Goal: Navigation & Orientation: Find specific page/section

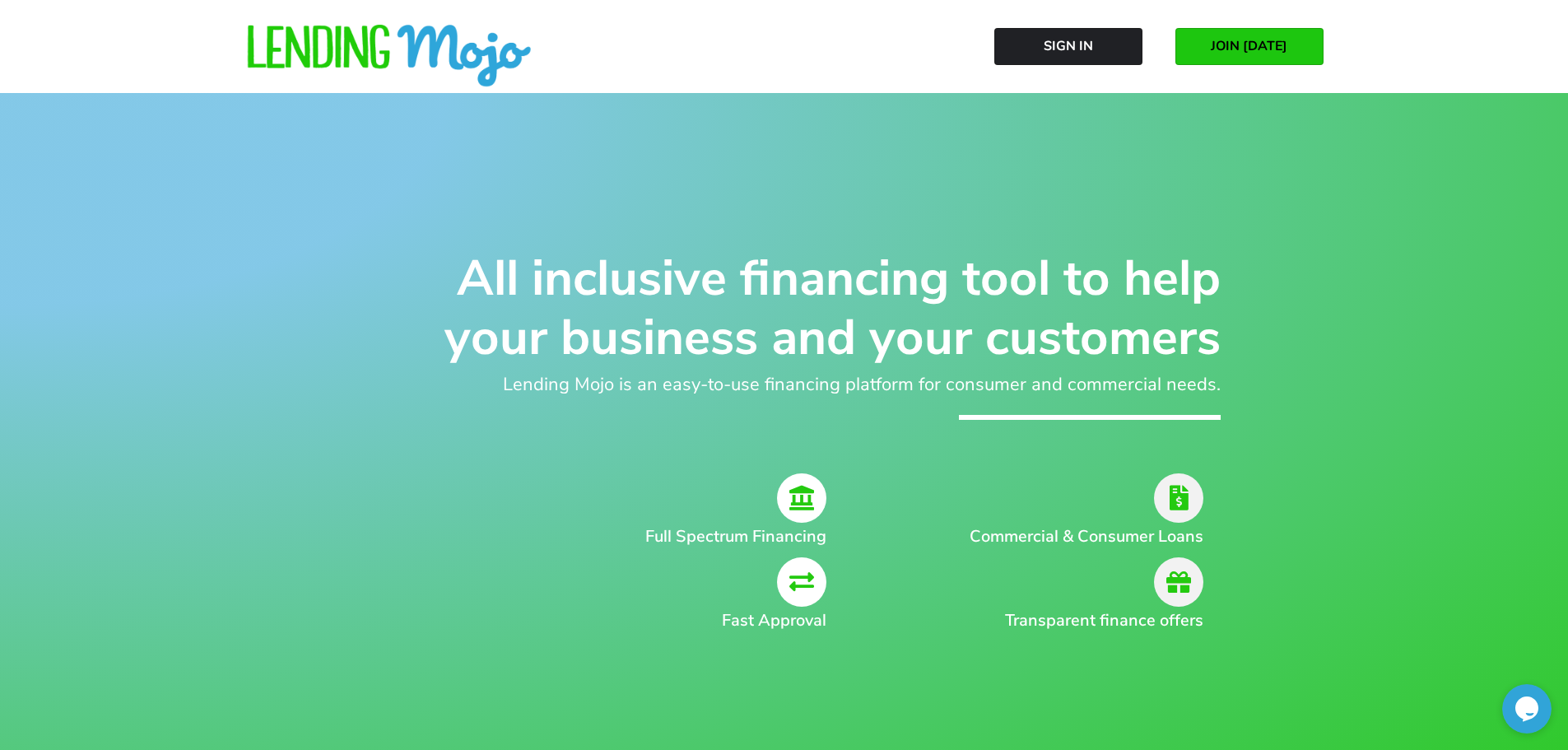
click at [800, 501] on icon at bounding box center [802, 498] width 50 height 50
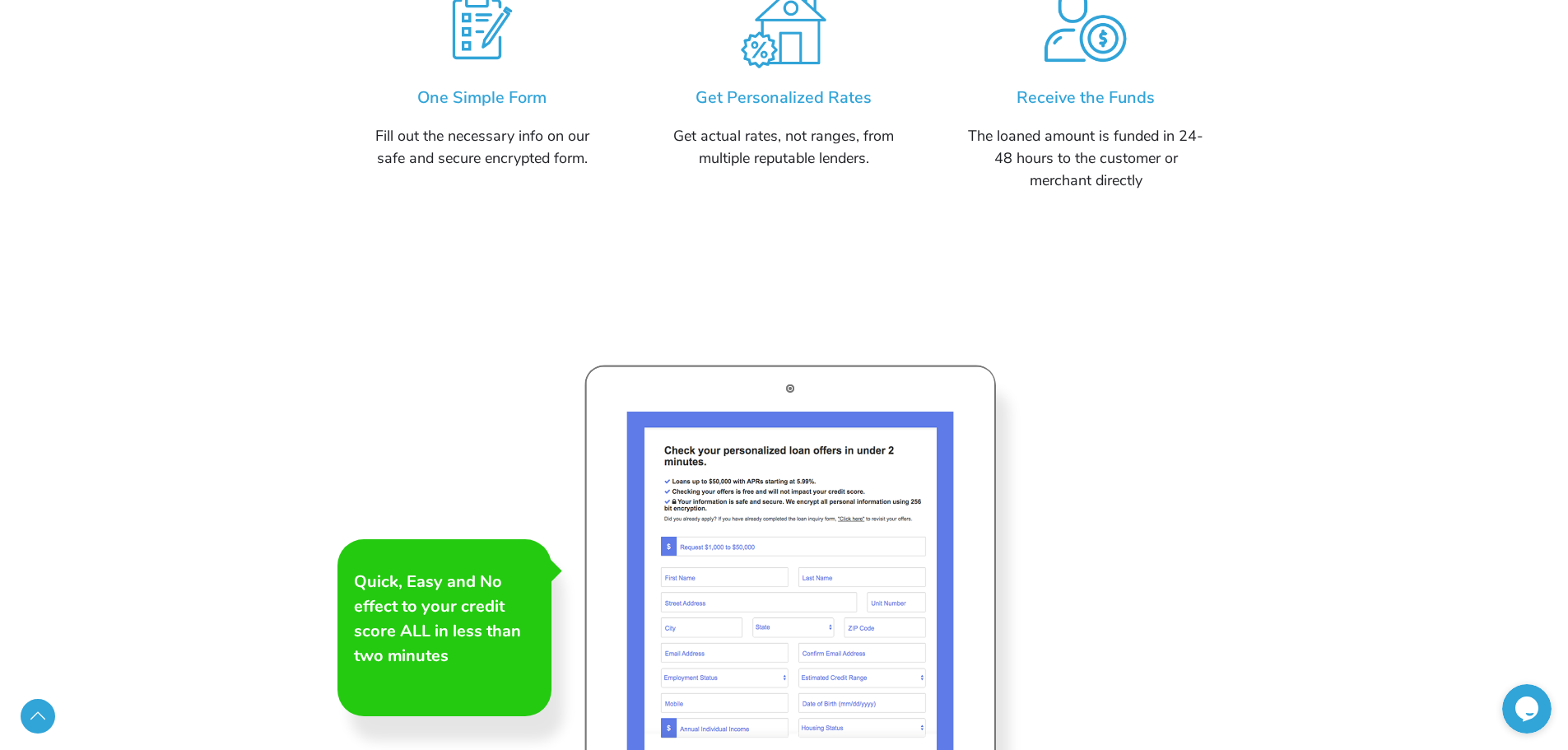
scroll to position [2304, 0]
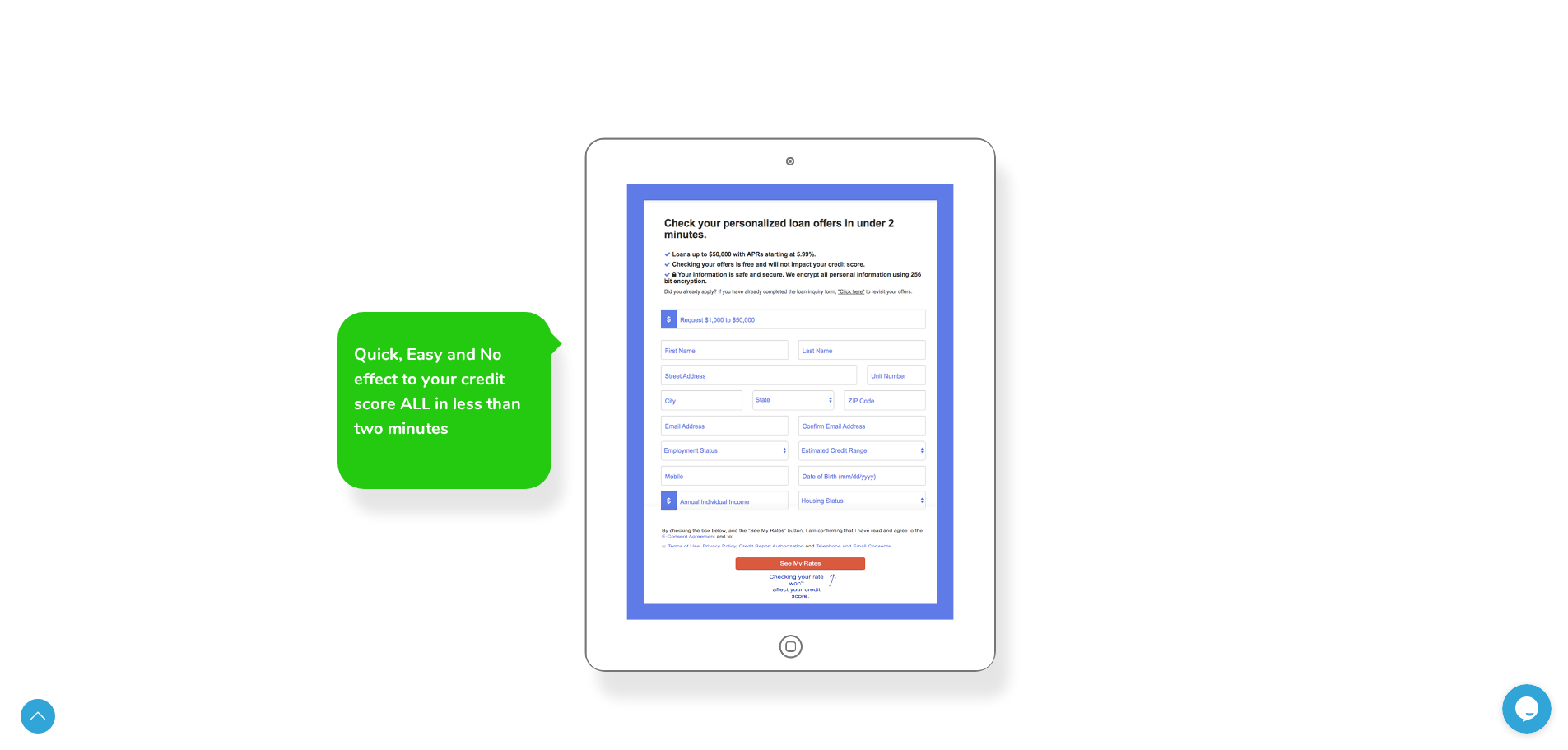
click at [832, 437] on div at bounding box center [789, 404] width 411 height 534
click at [724, 317] on div at bounding box center [789, 404] width 411 height 534
click at [37, 717] on link "Scroll to Top" at bounding box center [38, 715] width 35 height 35
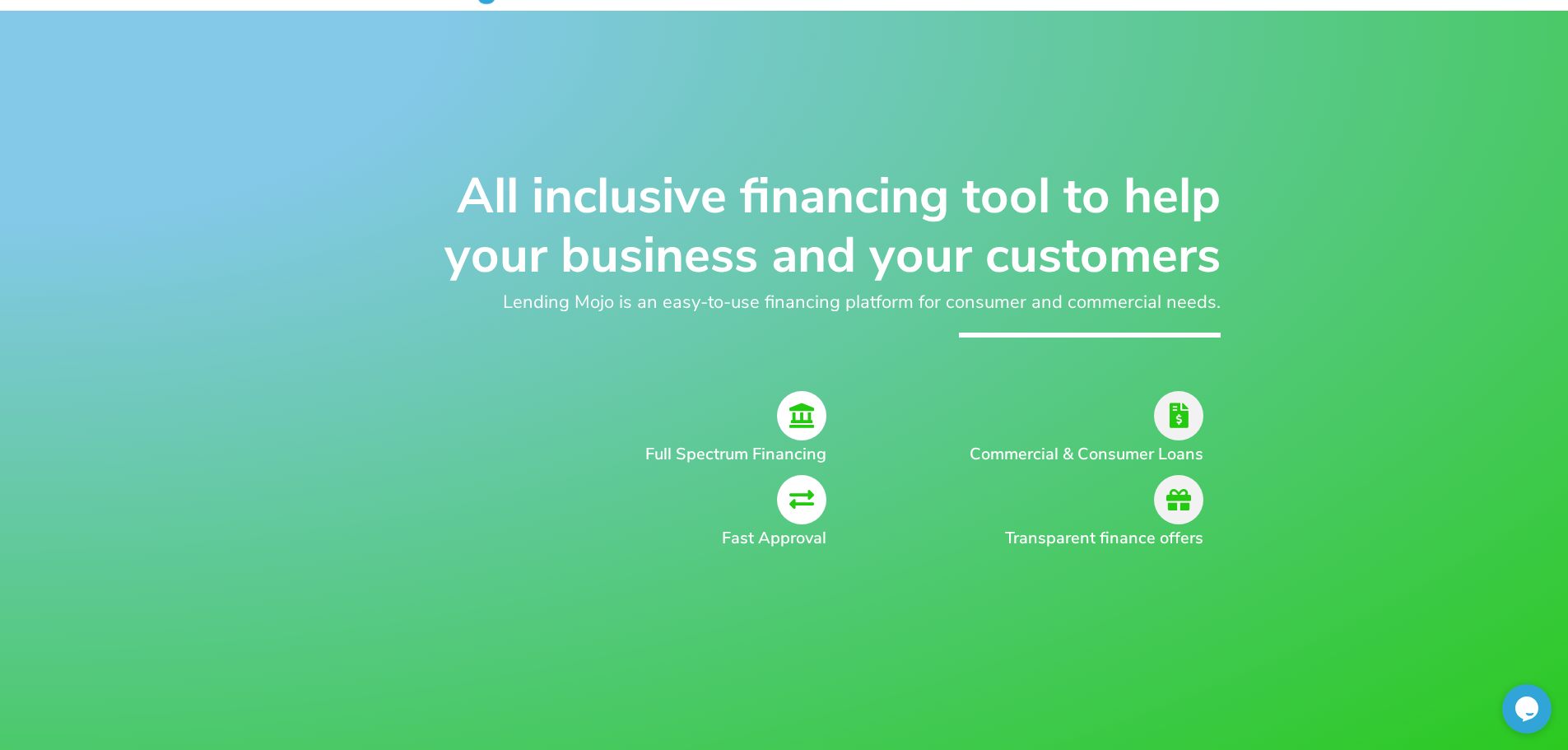
scroll to position [0, 0]
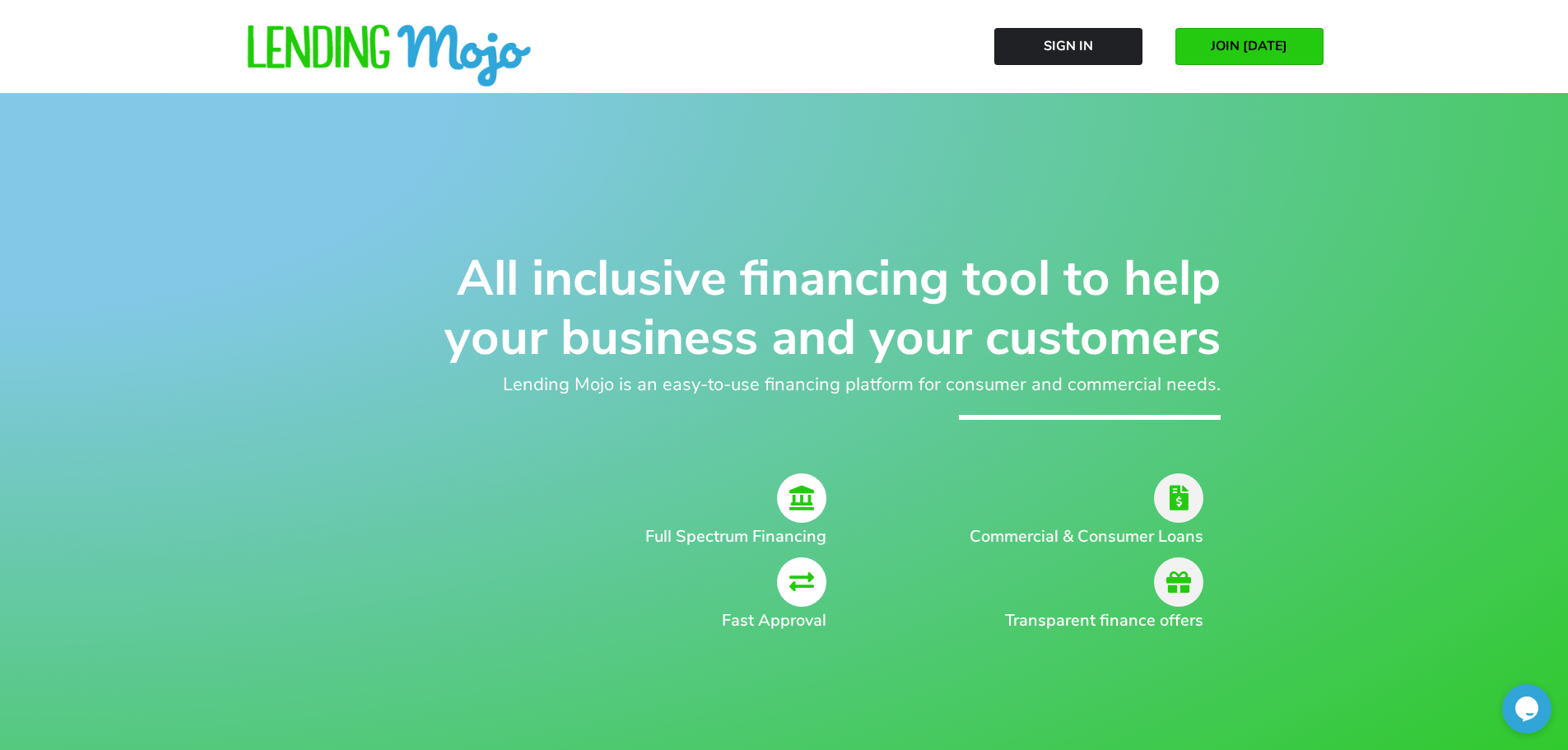
click at [1260, 51] on span "JOIN [DATE]" at bounding box center [1248, 46] width 77 height 15
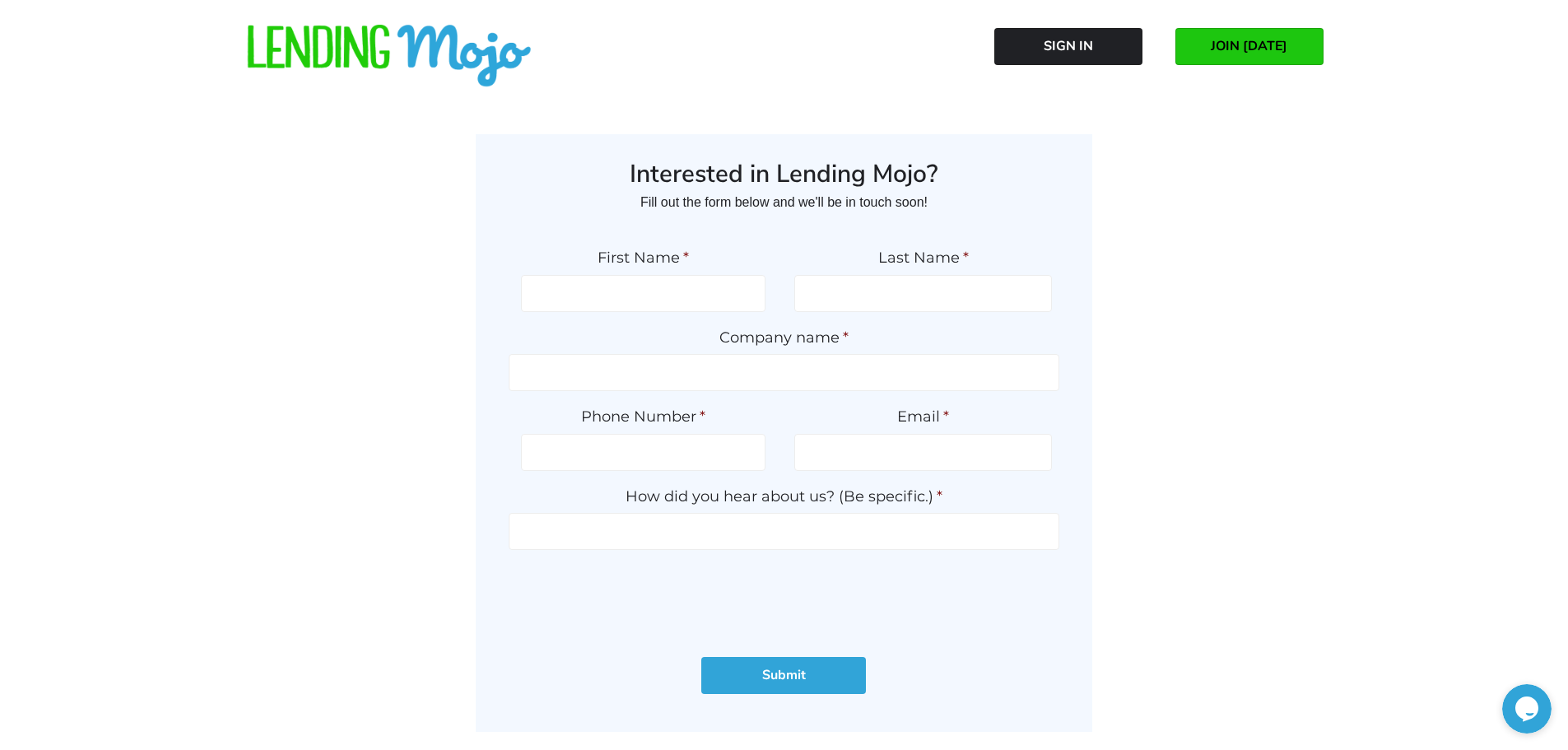
click at [392, 57] on img at bounding box center [389, 57] width 288 height 64
